Goal: Navigation & Orientation: Understand site structure

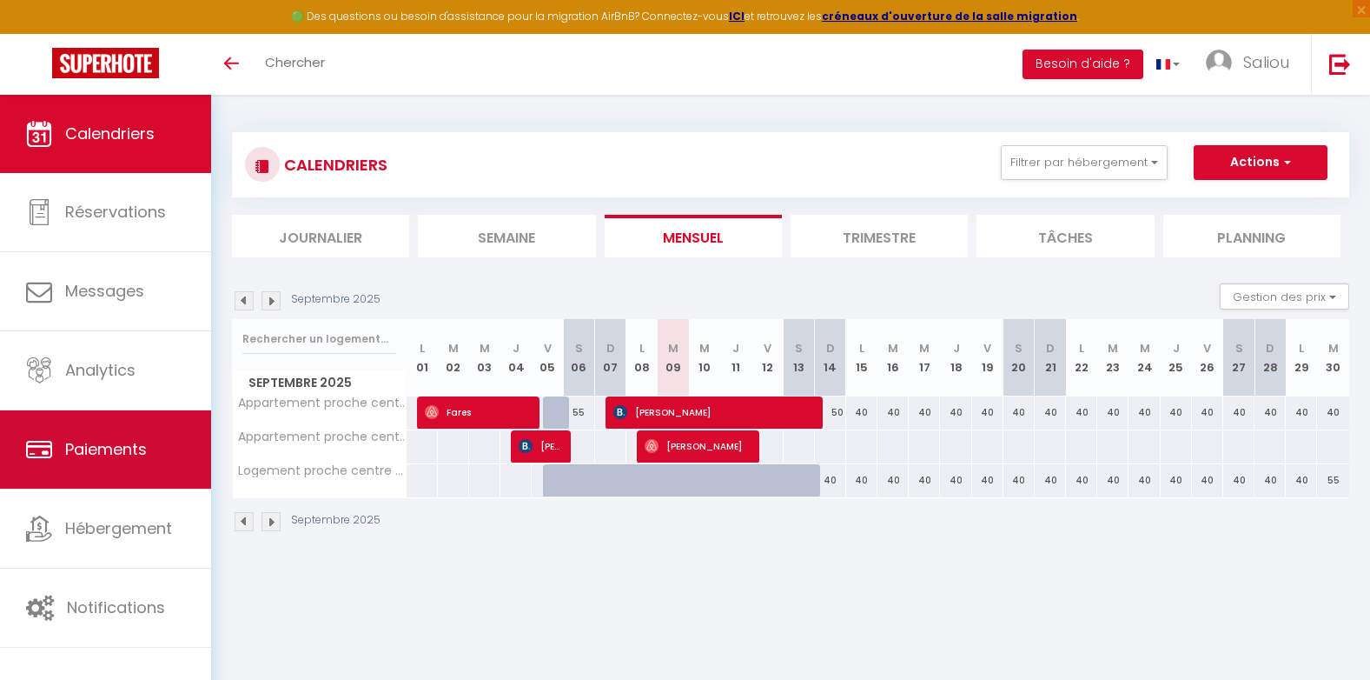
click at [123, 428] on link "Paiements" at bounding box center [105, 449] width 211 height 78
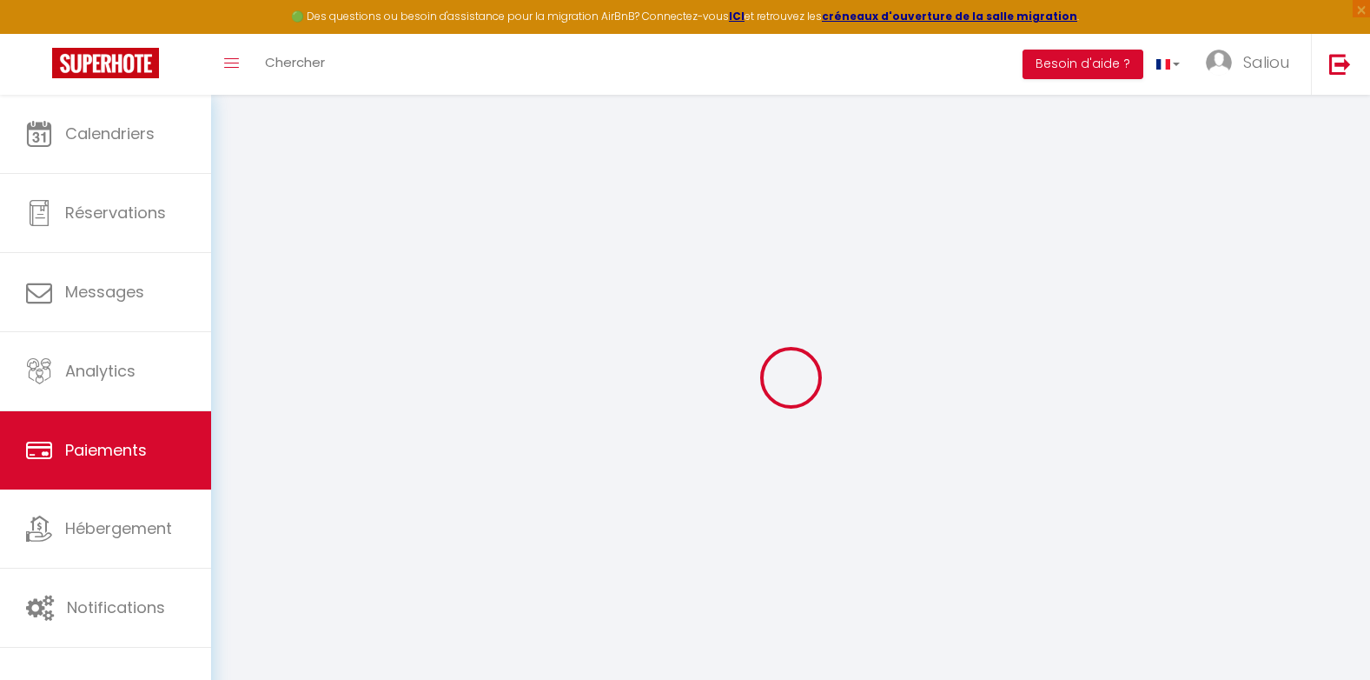
select select "2"
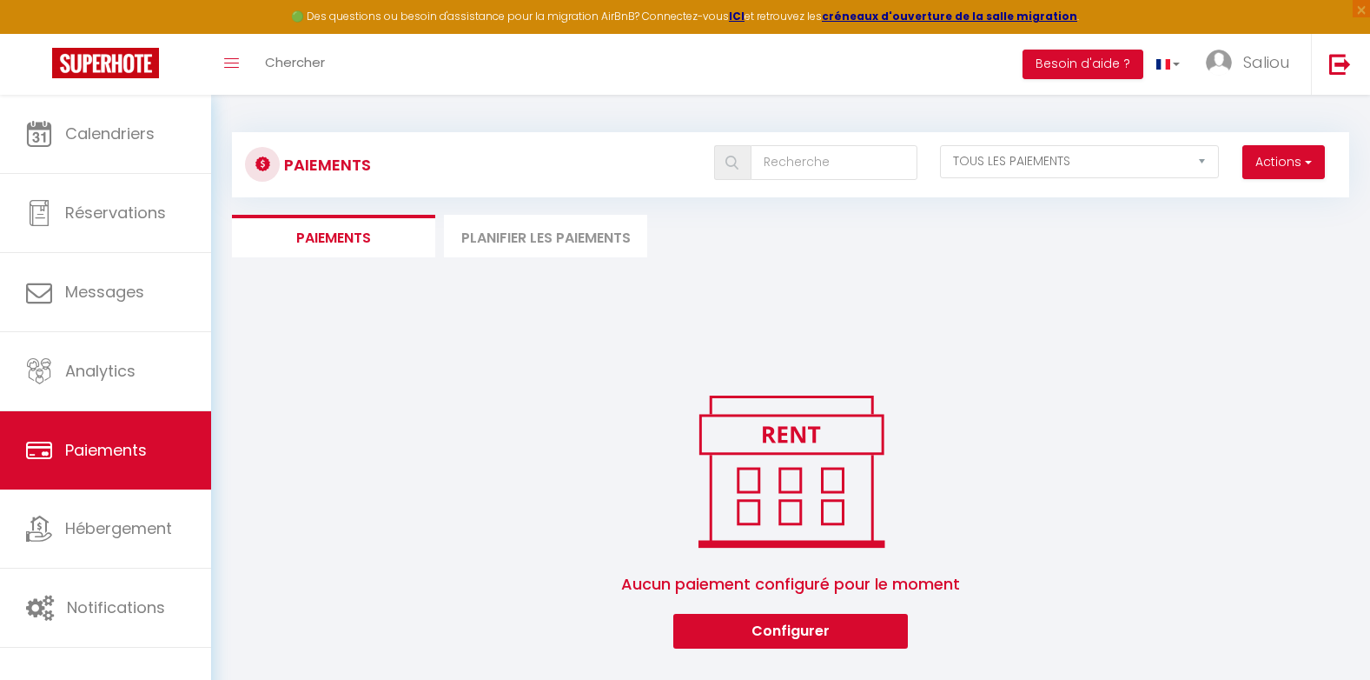
click at [553, 235] on li "Planifier les paiements" at bounding box center [545, 236] width 203 height 43
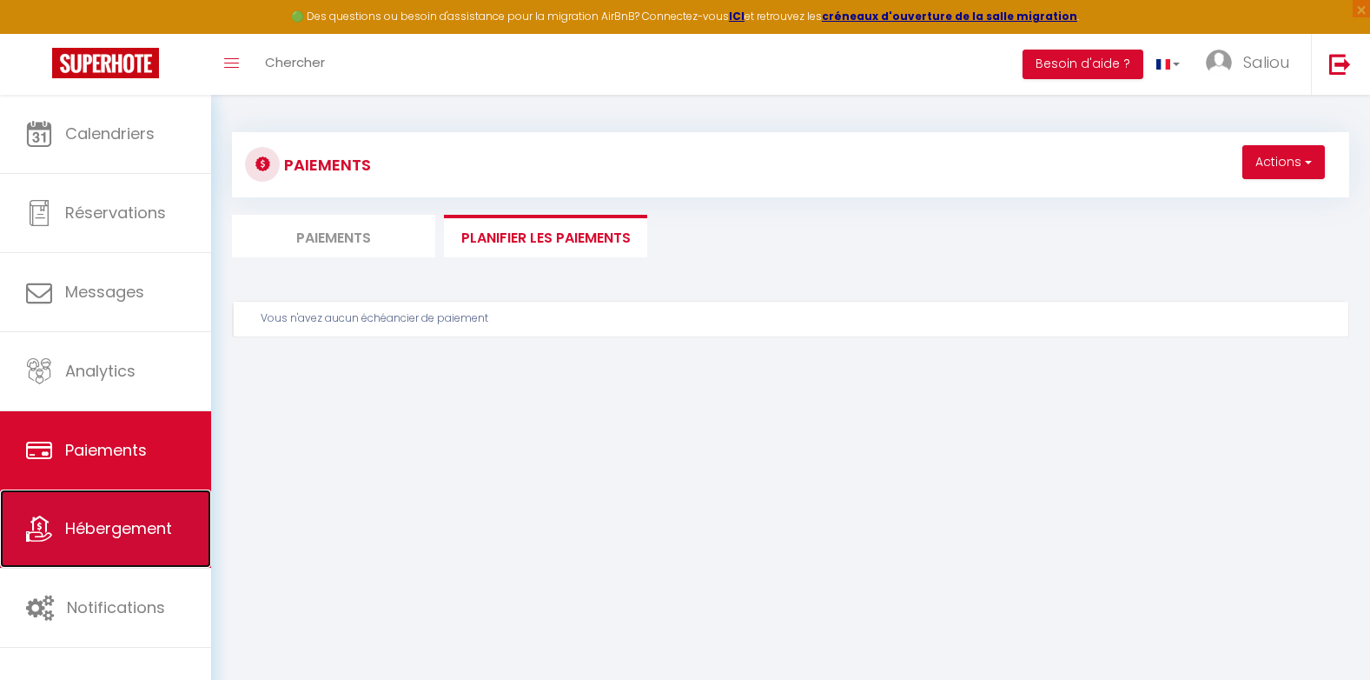
click at [148, 521] on span "Hébergement" at bounding box center [118, 528] width 107 height 22
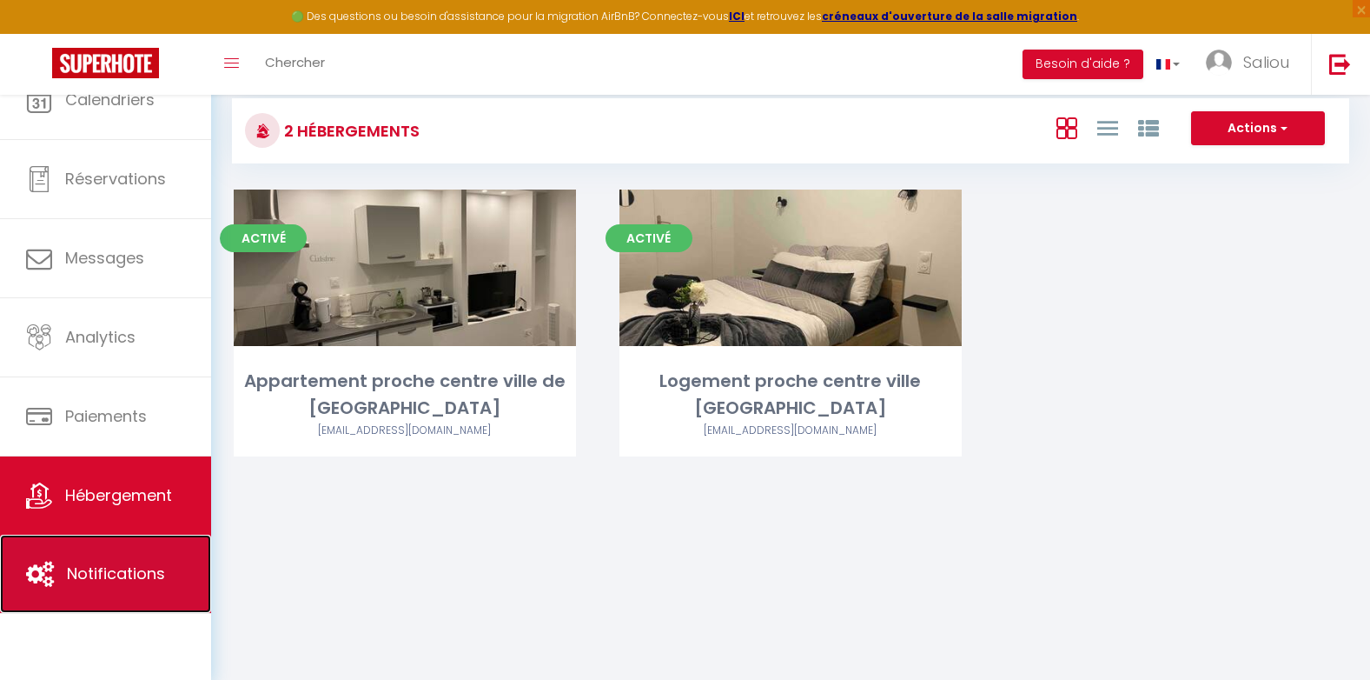
click at [153, 537] on link "Notifications" at bounding box center [105, 573] width 211 height 78
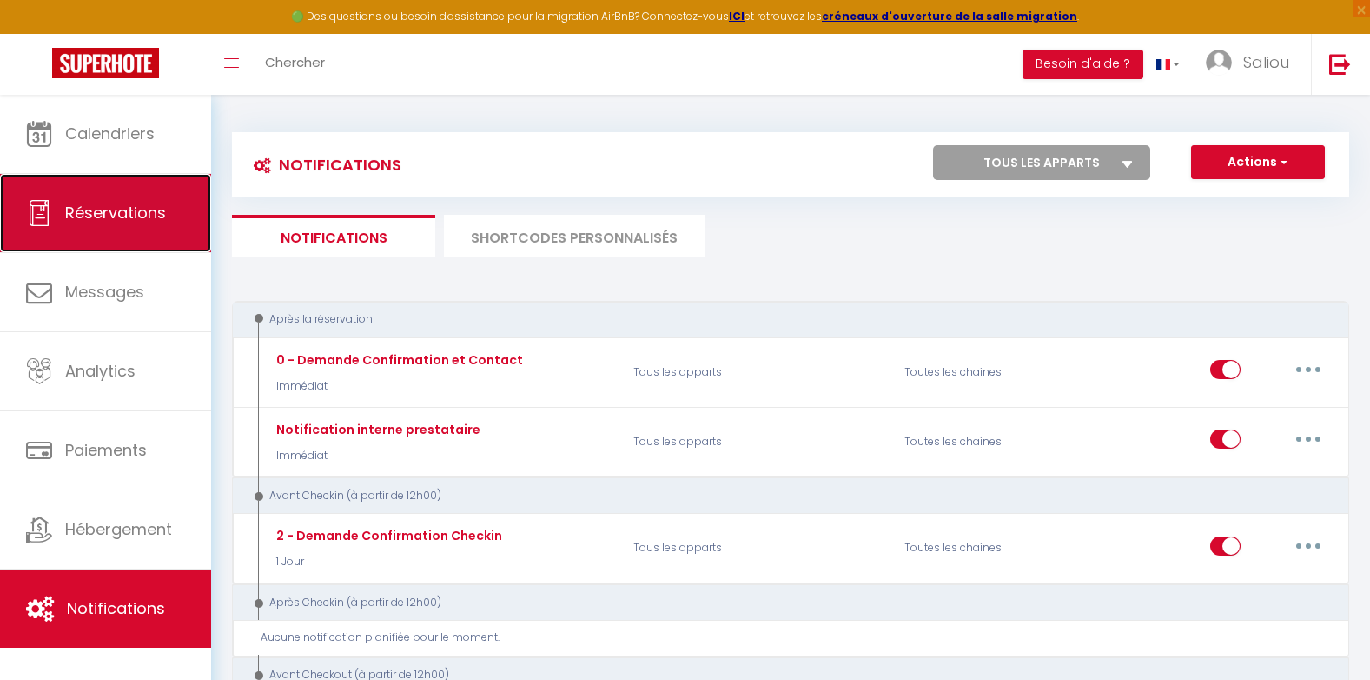
click at [141, 196] on link "Réservations" at bounding box center [105, 213] width 211 height 78
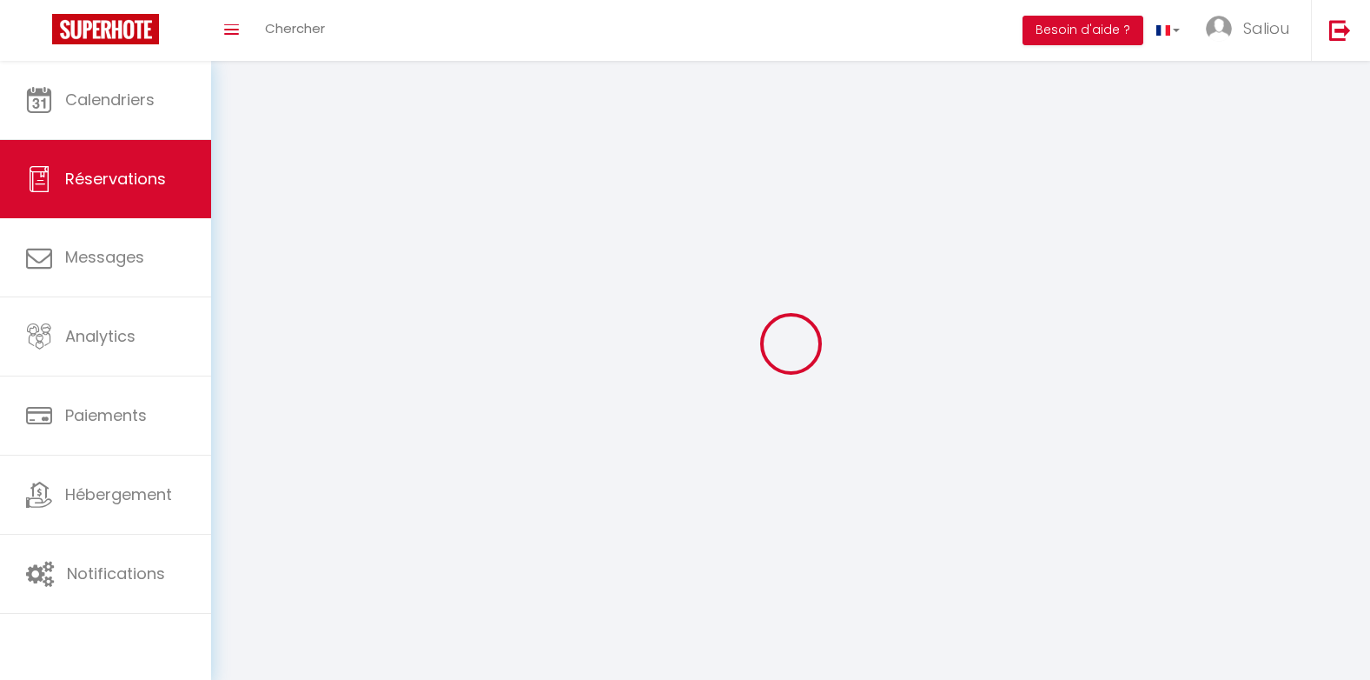
select select "all"
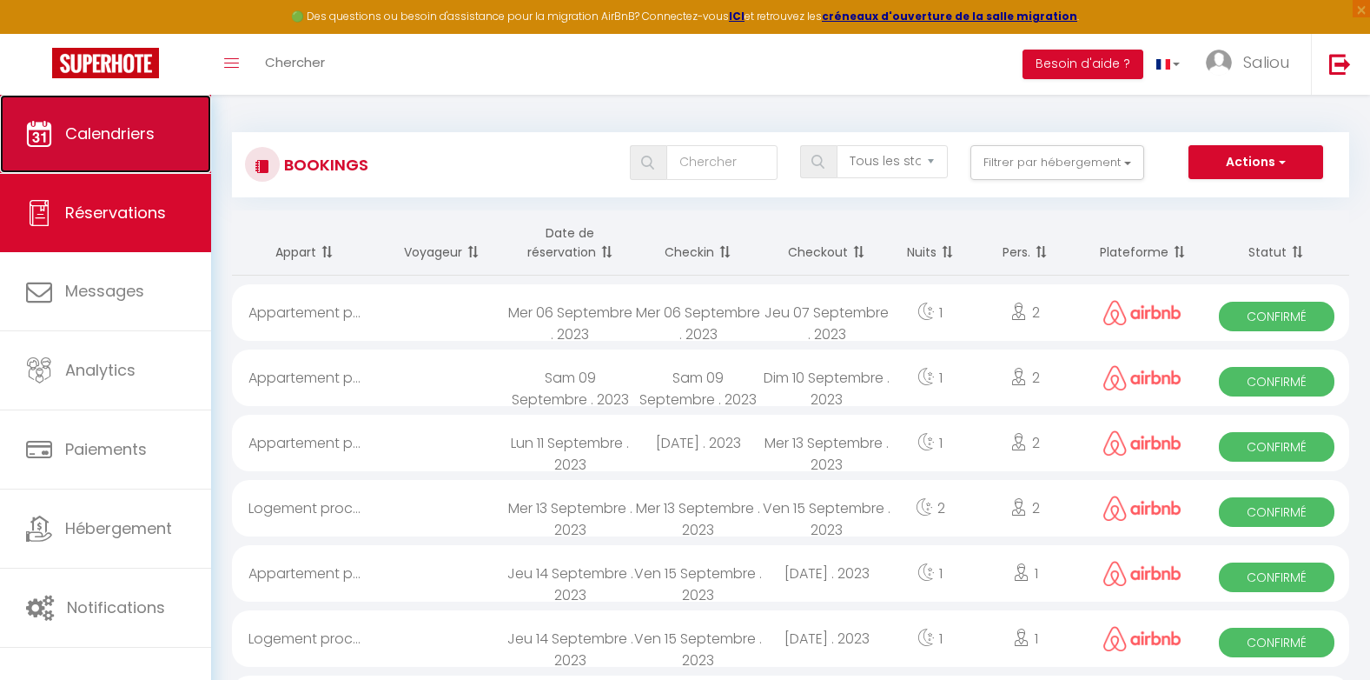
click at [125, 129] on span "Calendriers" at bounding box center [110, 134] width 90 height 22
